Goal: Task Accomplishment & Management: Use online tool/utility

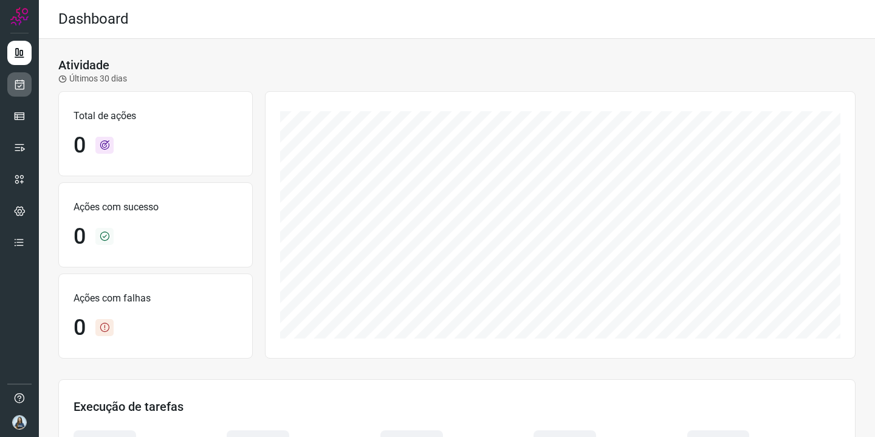
click at [19, 86] on icon at bounding box center [19, 84] width 13 height 12
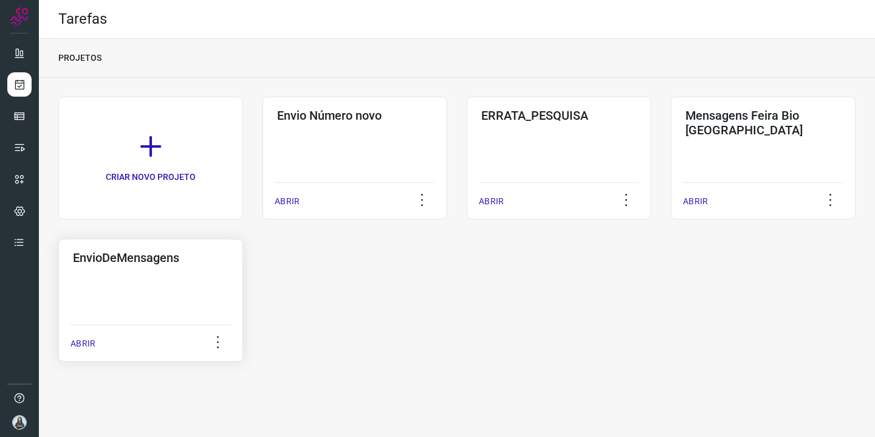
click at [166, 265] on div "EnvioDeMensagens ABRIR" at bounding box center [150, 300] width 185 height 123
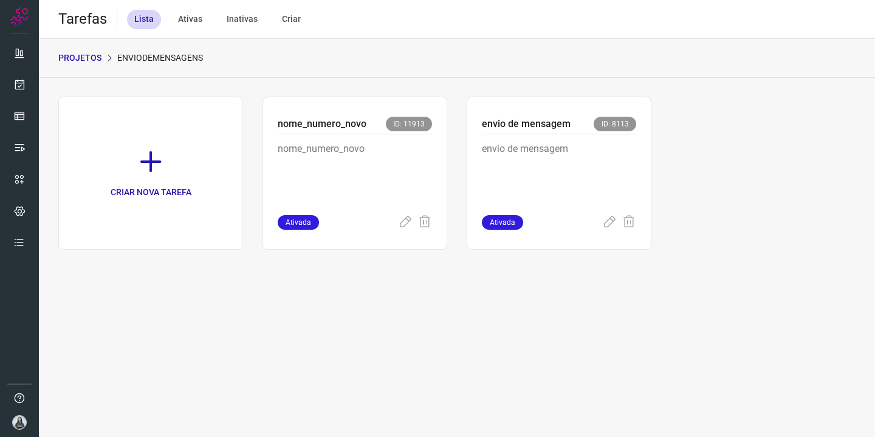
click at [510, 157] on p "envio de mensagem" at bounding box center [559, 172] width 154 height 61
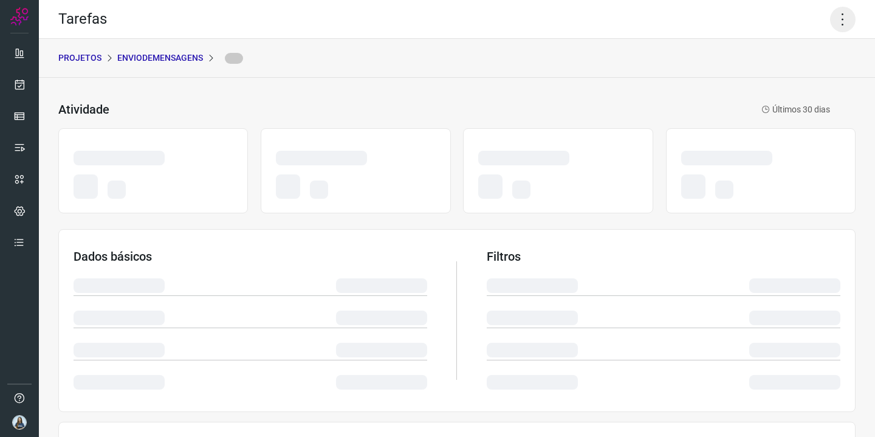
click at [847, 26] on icon at bounding box center [843, 20] width 26 height 26
click at [848, 16] on icon at bounding box center [843, 20] width 26 height 26
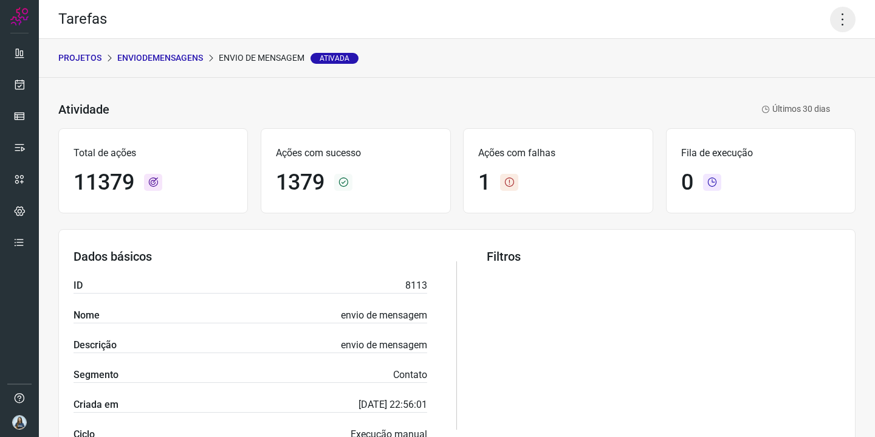
click at [848, 16] on icon at bounding box center [843, 20] width 26 height 26
click at [792, 81] on li "Executar" at bounding box center [799, 79] width 111 height 19
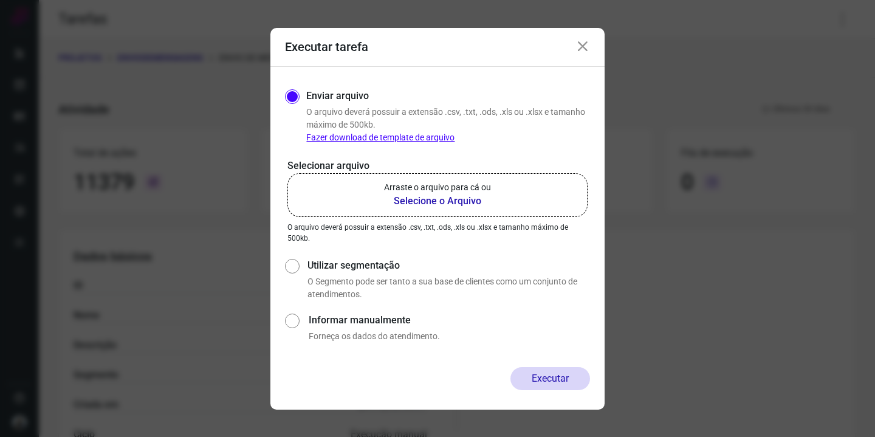
click at [505, 197] on label "Arraste o arquivo para cá ou Selecione o Arquivo" at bounding box center [437, 195] width 300 height 44
click at [0, 0] on input "Arraste o arquivo para cá ou Selecione o Arquivo" at bounding box center [0, 0] width 0 height 0
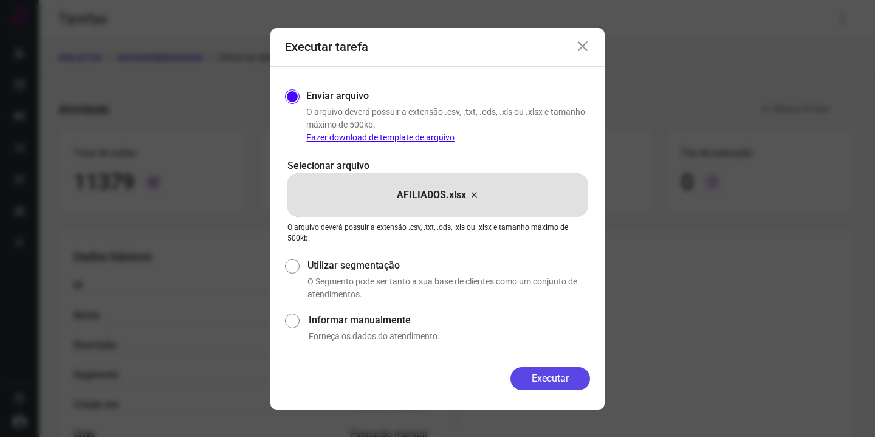
click at [533, 377] on button "Executar" at bounding box center [550, 378] width 80 height 23
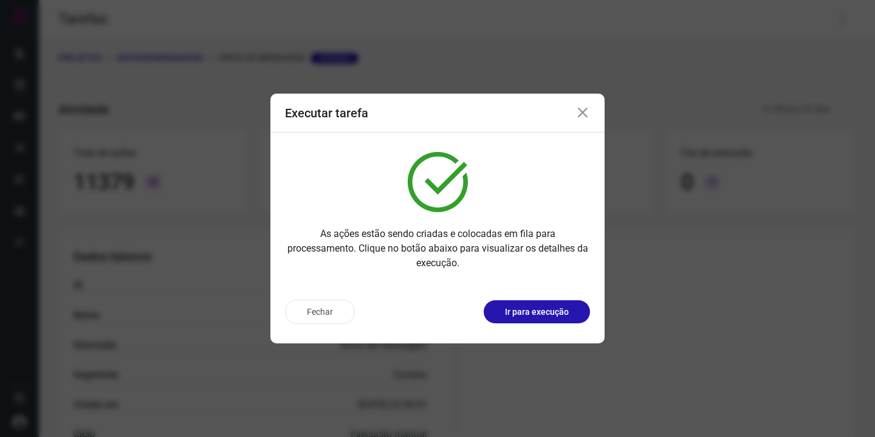
click at [584, 109] on icon at bounding box center [582, 113] width 15 height 15
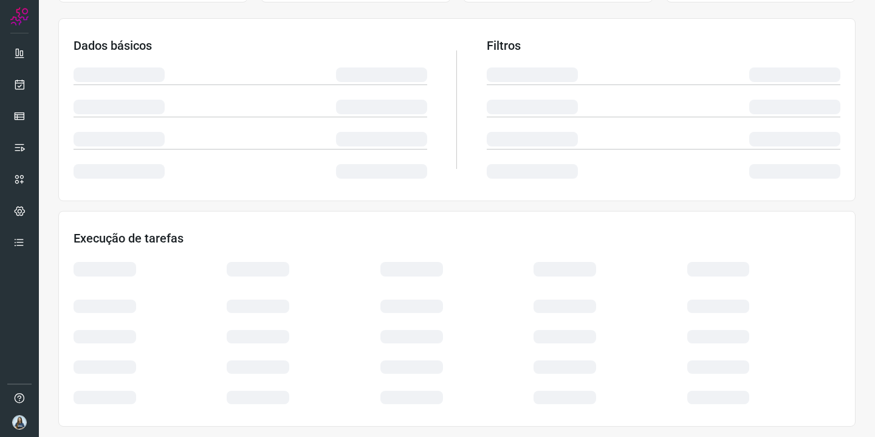
scroll to position [211, 0]
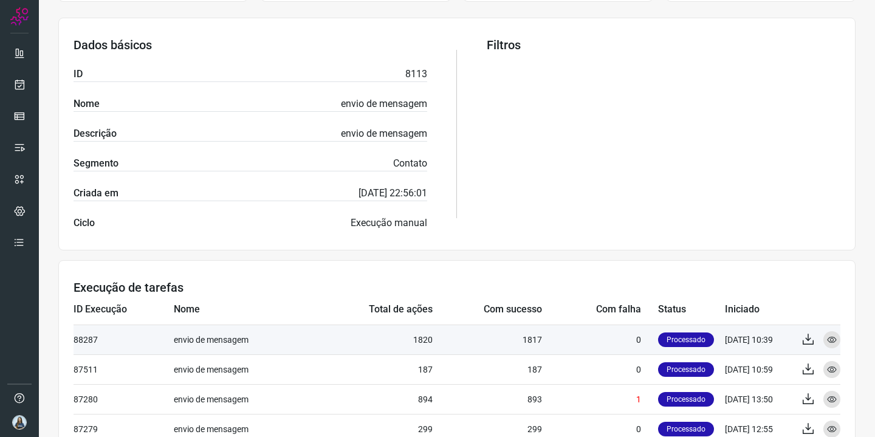
click at [535, 340] on td "1817" at bounding box center [487, 339] width 109 height 30
copy td "1817"
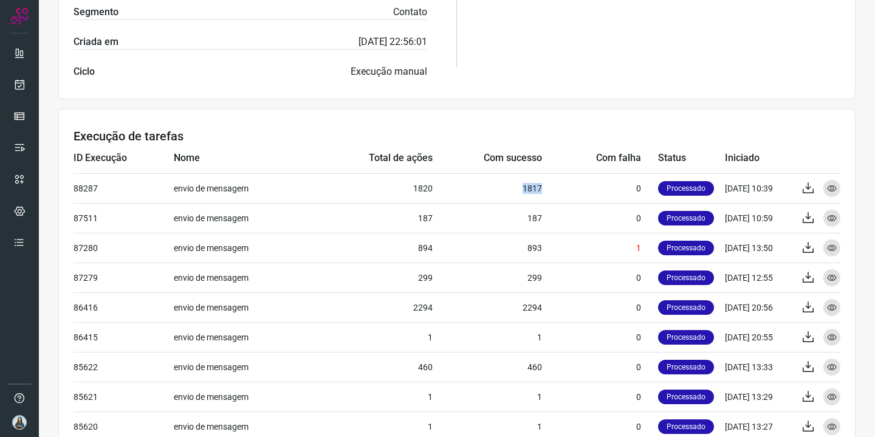
scroll to position [367, 0]
